Goal: Information Seeking & Learning: Learn about a topic

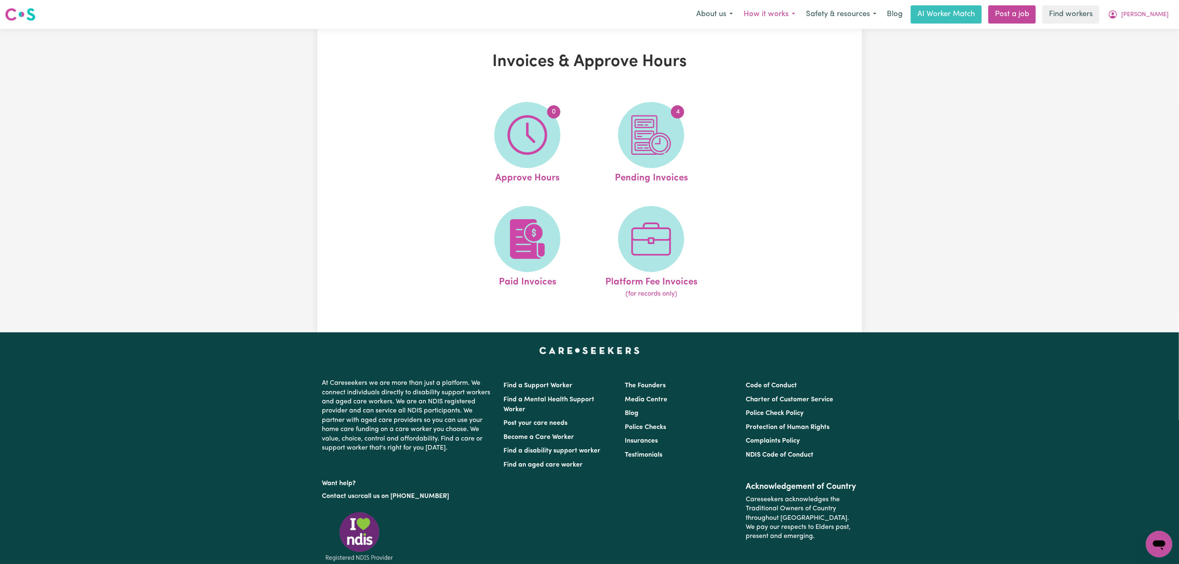
click at [801, 15] on button "How it works" at bounding box center [770, 14] width 62 height 17
click at [859, 12] on button "Safety & resources" at bounding box center [841, 14] width 81 height 17
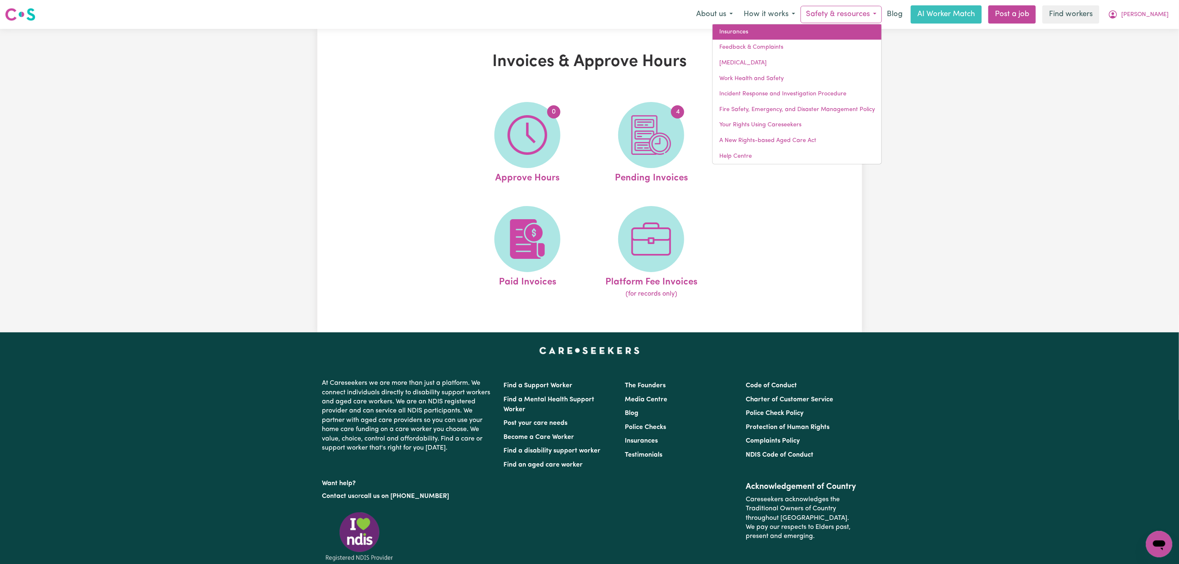
click at [833, 34] on link "Insurances" at bounding box center [797, 32] width 169 height 16
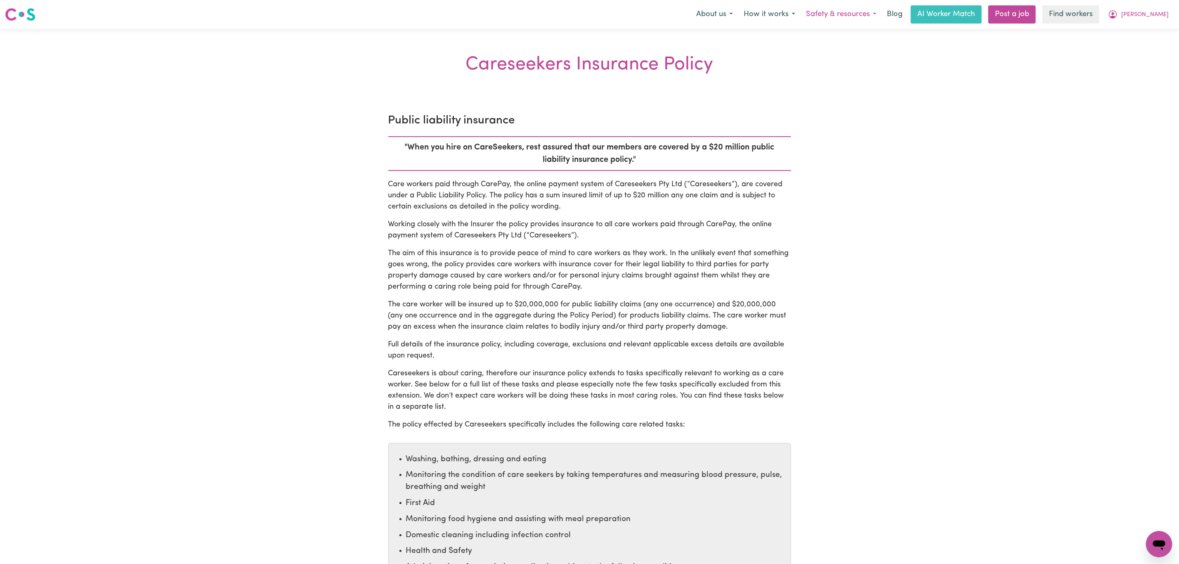
click at [861, 18] on button "Safety & resources" at bounding box center [841, 14] width 81 height 17
click at [475, 123] on h3 "Public liability insurance" at bounding box center [589, 121] width 403 height 14
click at [877, 15] on button "Safety & resources" at bounding box center [841, 14] width 81 height 17
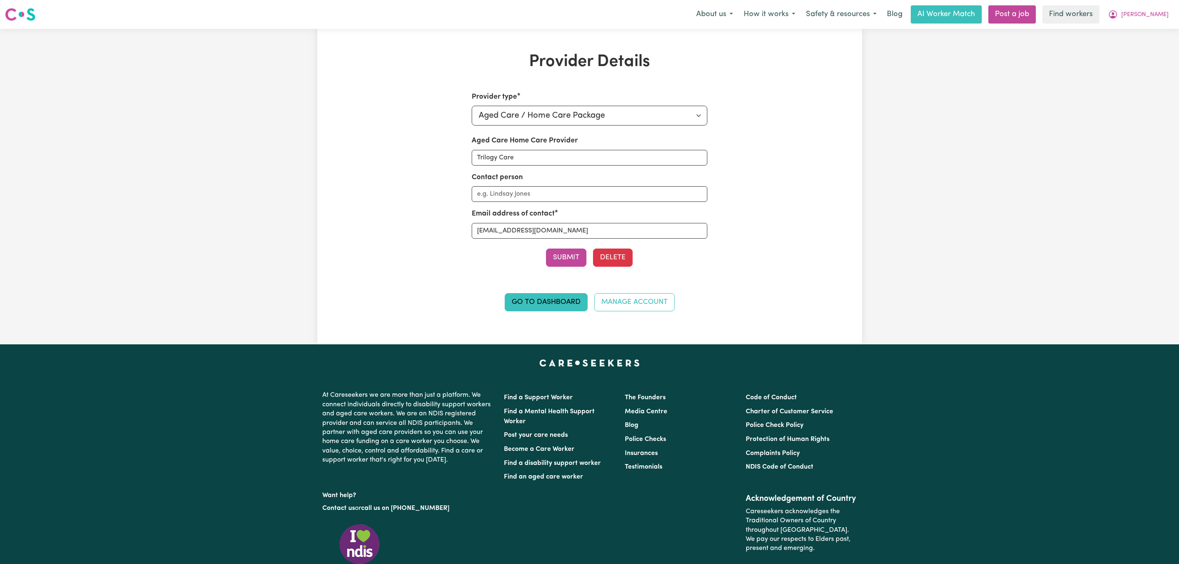
select select "AGED_HOME_CARE"
